Goal: Navigation & Orientation: Find specific page/section

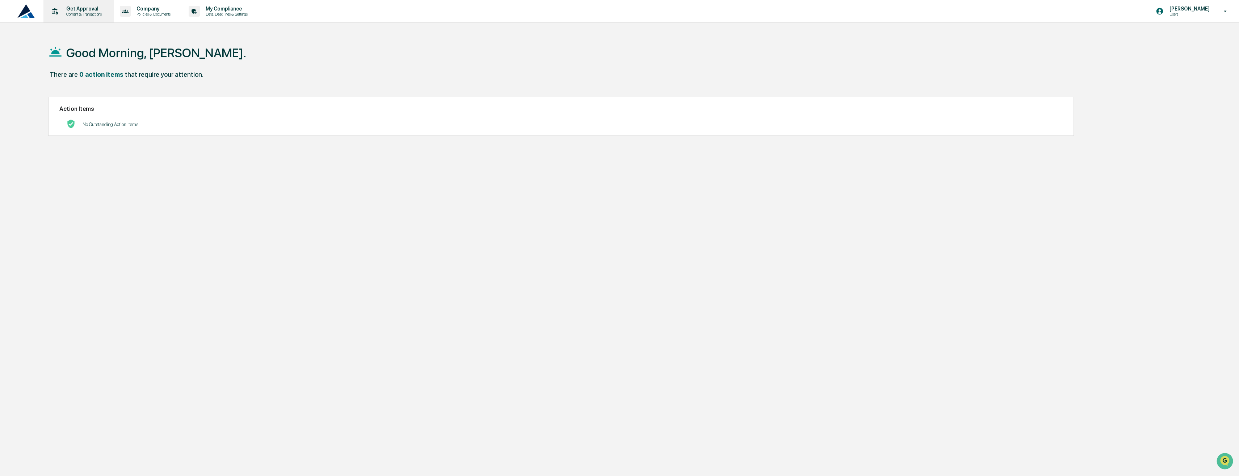
click at [99, 10] on p "Get Approval" at bounding box center [82, 9] width 45 height 6
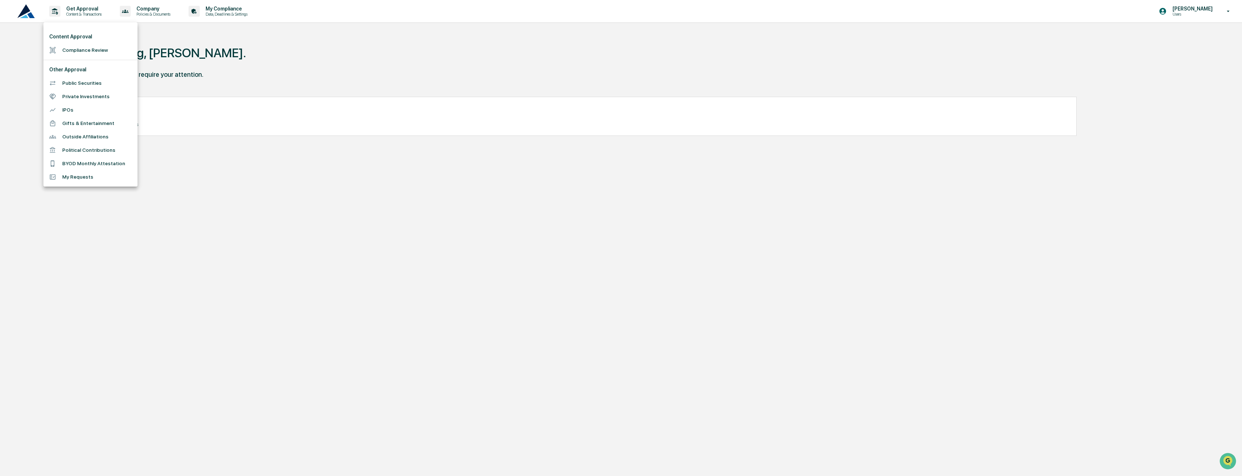
click at [160, 12] on div at bounding box center [621, 238] width 1242 height 476
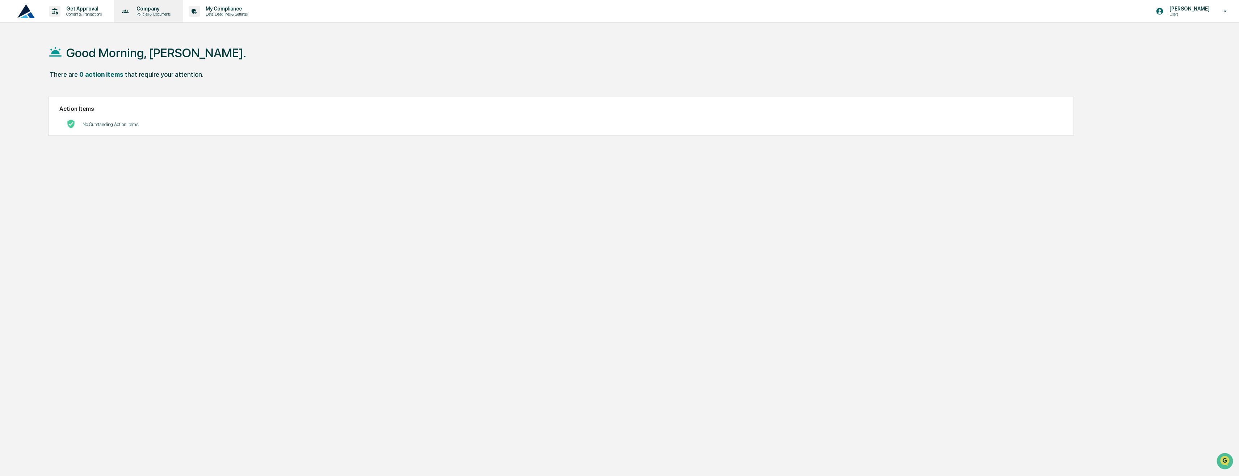
click at [174, 11] on p "Company" at bounding box center [152, 9] width 43 height 6
click at [256, 9] on div at bounding box center [621, 238] width 1242 height 476
click at [249, 11] on p "My Compliance" at bounding box center [225, 9] width 51 height 6
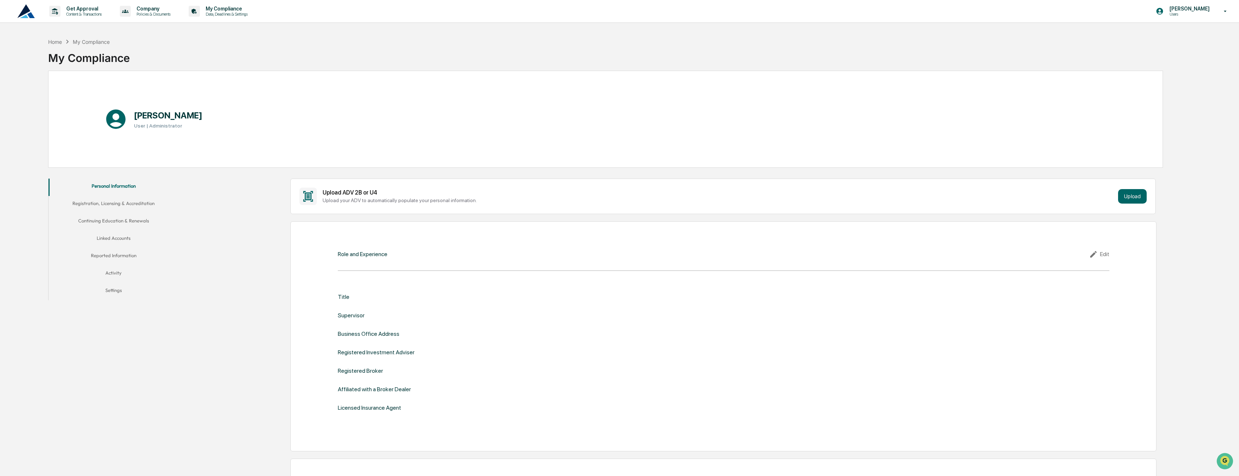
click at [1224, 18] on div "[PERSON_NAME] Users" at bounding box center [1193, 11] width 90 height 22
click at [1216, 37] on li "Switch to Admin view..." at bounding box center [1185, 36] width 101 height 13
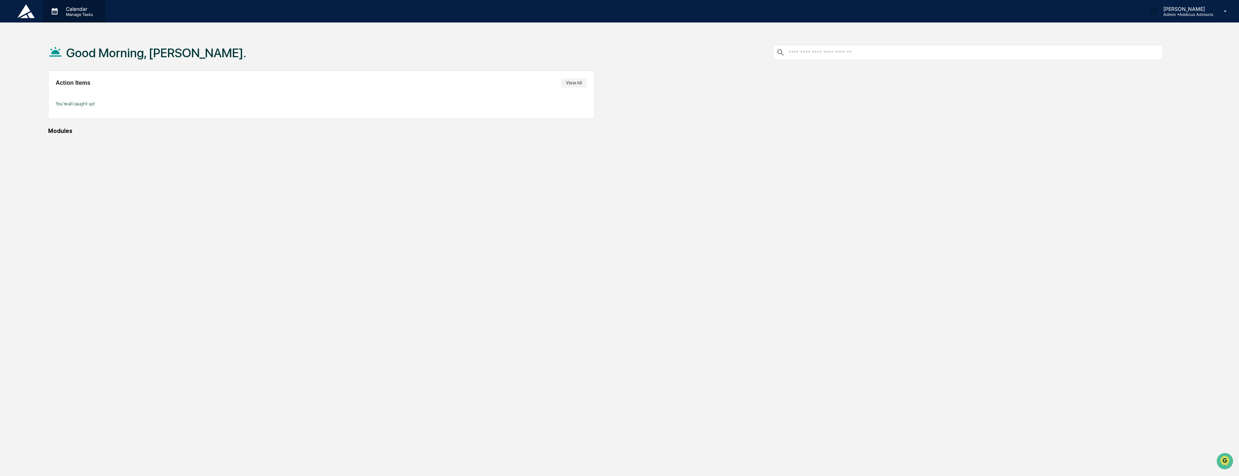
click at [79, 9] on p "Calendar" at bounding box center [78, 9] width 37 height 6
click at [58, 12] on div at bounding box center [621, 238] width 1242 height 476
click at [71, 5] on div "Calendar Manage Tasks" at bounding box center [74, 11] width 62 height 22
click at [94, 28] on ul at bounding box center [97, 27] width 109 height 10
click at [81, 17] on div at bounding box center [621, 238] width 1242 height 476
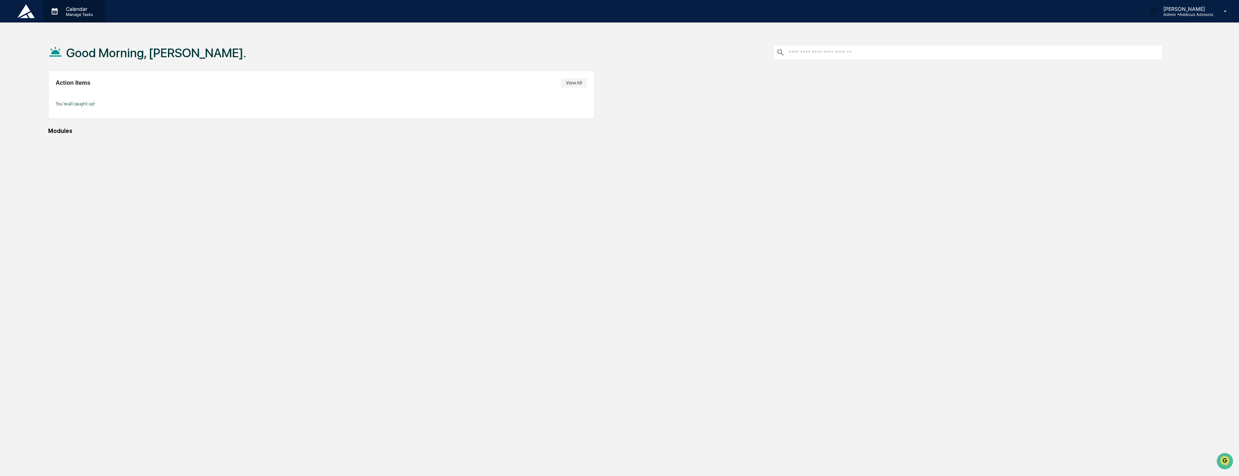
click at [71, 9] on p "Calendar" at bounding box center [78, 9] width 37 height 6
click at [444, 135] on div at bounding box center [621, 238] width 1242 height 476
click at [565, 85] on button "View All" at bounding box center [574, 82] width 26 height 9
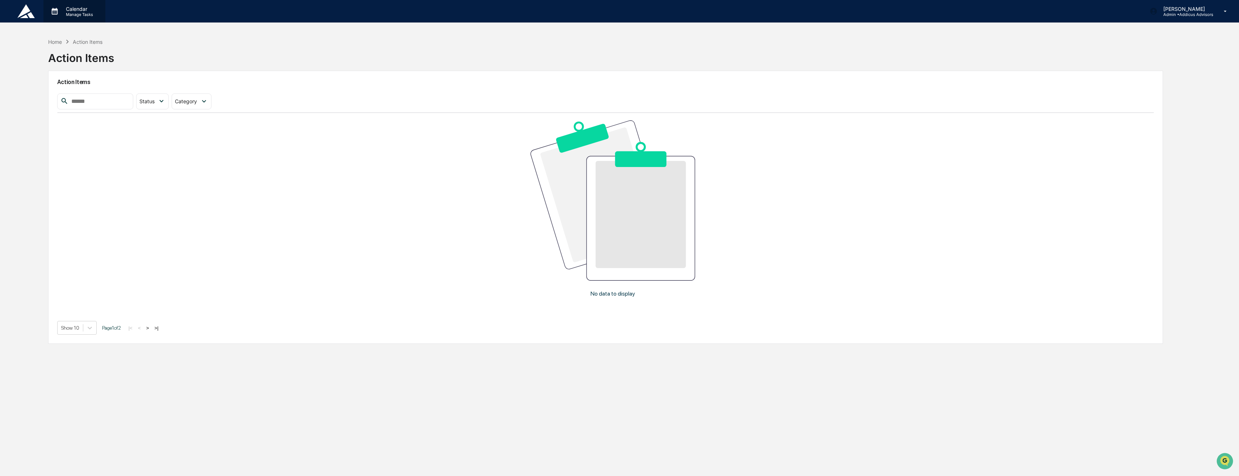
click at [78, 14] on p "Manage Tasks" at bounding box center [78, 14] width 37 height 5
click at [150, 329] on div at bounding box center [621, 238] width 1242 height 476
click at [150, 327] on button ">" at bounding box center [147, 328] width 7 height 6
click at [57, 41] on div "Home" at bounding box center [55, 42] width 14 height 6
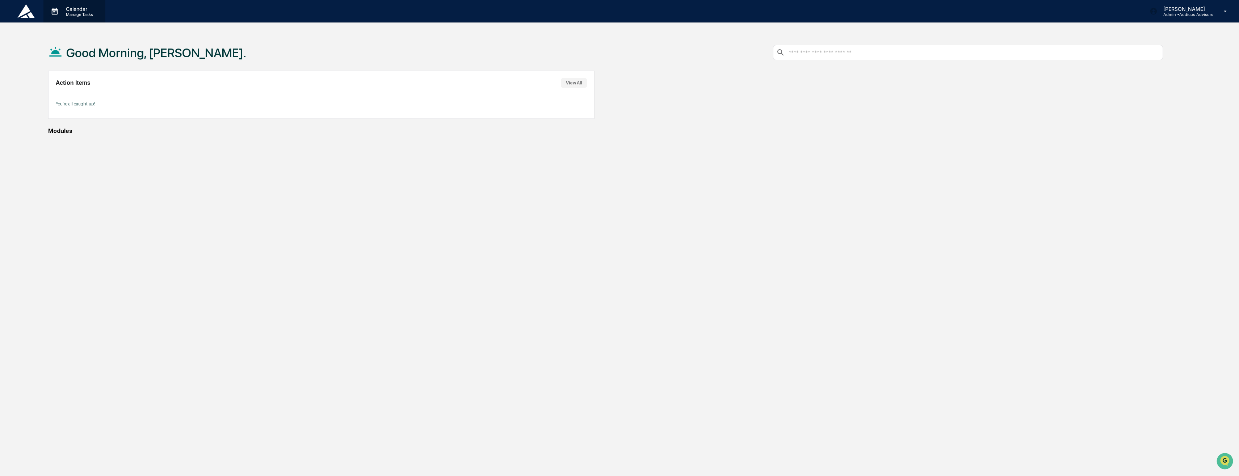
click at [63, 8] on p "Calendar" at bounding box center [78, 9] width 37 height 6
click at [88, 13] on p "Manage Tasks" at bounding box center [78, 14] width 37 height 5
click at [85, 29] on ul at bounding box center [97, 27] width 109 height 10
click at [427, 160] on div at bounding box center [621, 238] width 1242 height 476
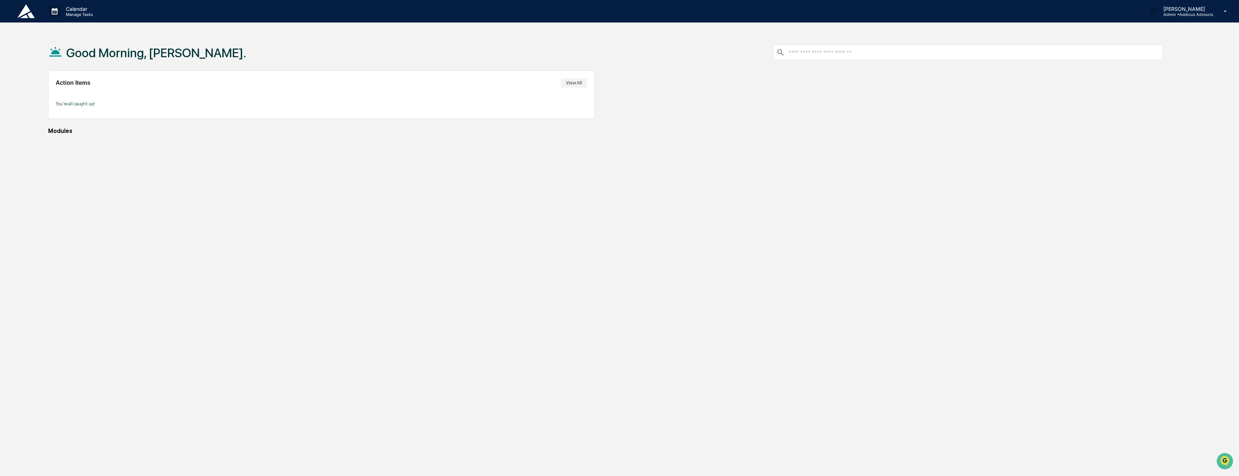
click at [852, 53] on input "text" at bounding box center [974, 52] width 372 height 7
click at [1197, 11] on p "[PERSON_NAME]" at bounding box center [1185, 9] width 56 height 6
click at [1104, 118] on div at bounding box center [621, 238] width 1242 height 476
click at [85, 11] on p "Calendar" at bounding box center [78, 9] width 37 height 6
click at [198, 43] on div at bounding box center [621, 238] width 1242 height 476
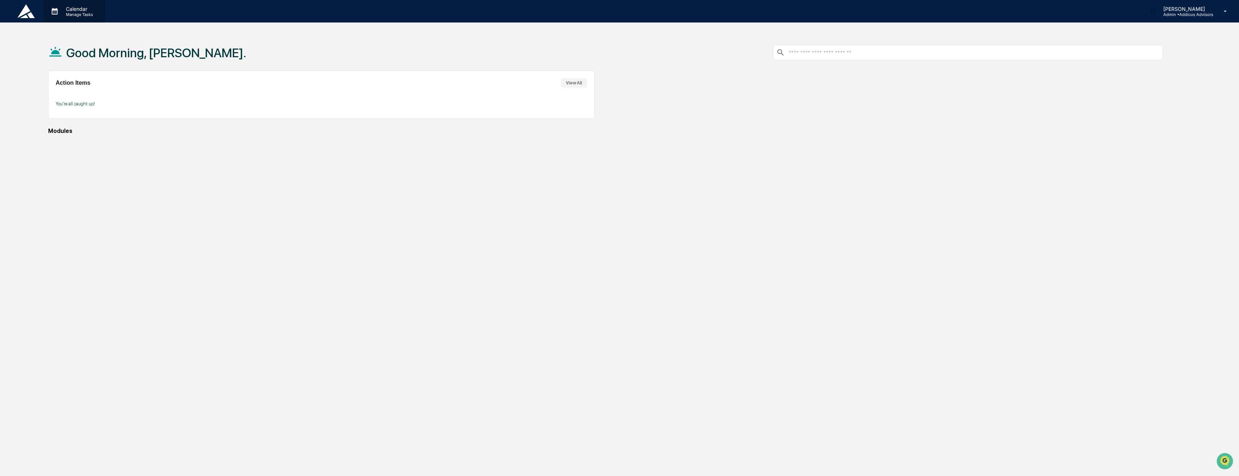
click at [86, 16] on p "Manage Tasks" at bounding box center [78, 14] width 37 height 5
click at [165, 67] on div at bounding box center [621, 238] width 1242 height 476
click at [92, 17] on div "Calendar Manage Tasks" at bounding box center [74, 11] width 62 height 22
click at [206, 41] on div at bounding box center [621, 238] width 1242 height 476
